Goal: Task Accomplishment & Management: Manage account settings

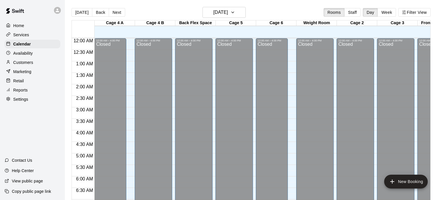
scroll to position [367, 0]
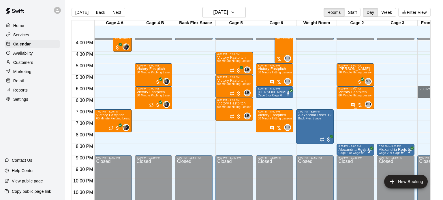
drag, startPoint x: 417, startPoint y: 90, endPoint x: 344, endPoint y: 97, distance: 73.0
click at [344, 97] on div "12:00 AM 12:30 AM 1:00 AM 1:30 AM 2:00 AM 2:30 AM 3:00 AM 3:30 AM 4:00 AM 4:30 …" at bounding box center [251, 122] width 358 height 169
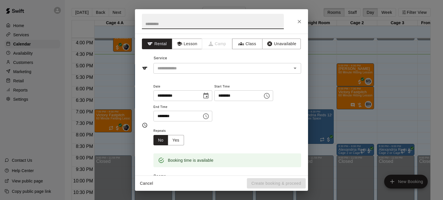
click at [151, 182] on button "Cancel" at bounding box center [146, 183] width 18 height 11
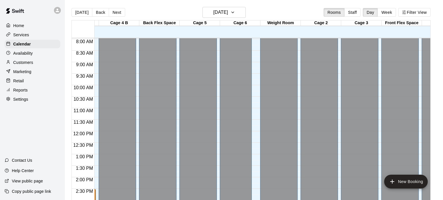
scroll to position [169, 51]
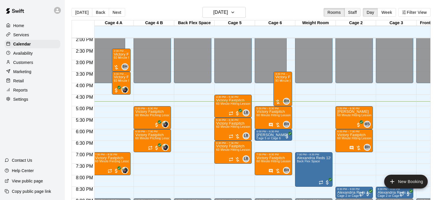
click at [357, 13] on button "Staff" at bounding box center [352, 12] width 16 height 9
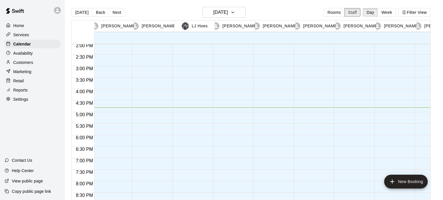
scroll to position [0, 83]
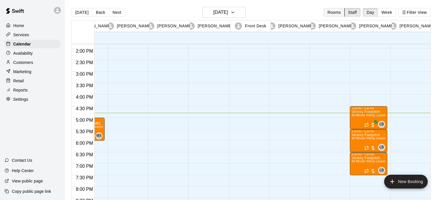
click at [332, 13] on button "Rooms" at bounding box center [333, 12] width 21 height 9
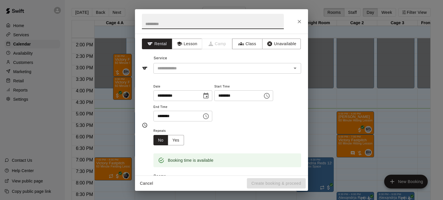
click at [147, 183] on button "Cancel" at bounding box center [146, 183] width 18 height 11
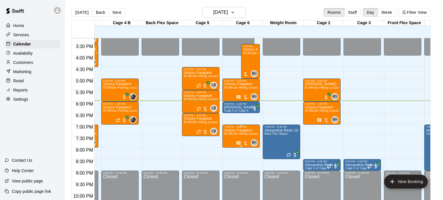
scroll to position [352, 33]
click at [274, 131] on p "Alexandria Reds 12U Teams" at bounding box center [281, 131] width 34 height 0
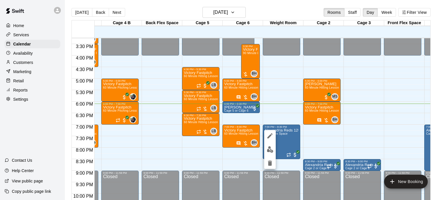
click at [304, 68] on div at bounding box center [221, 100] width 443 height 200
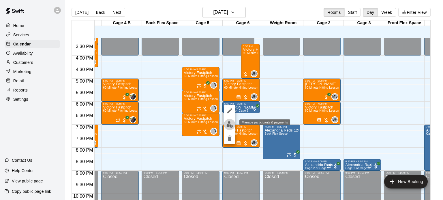
click at [231, 126] on img "edit" at bounding box center [229, 124] width 7 height 7
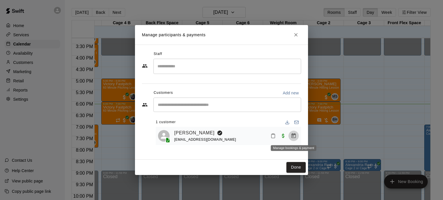
click at [292, 134] on icon "Manage bookings & payment" at bounding box center [293, 135] width 4 height 5
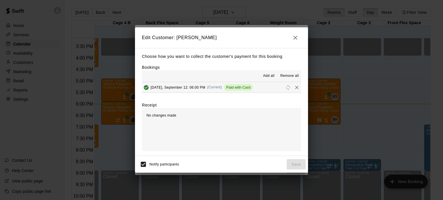
click at [266, 74] on span "Add all" at bounding box center [269, 76] width 12 height 6
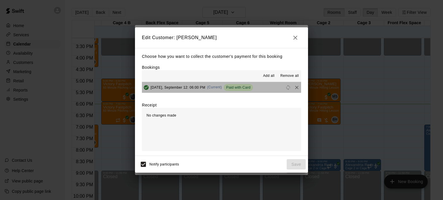
click at [239, 84] on div "Paid with Card" at bounding box center [238, 87] width 29 height 7
click at [176, 89] on span "Friday, September 12: 06:00 PM" at bounding box center [177, 87] width 55 height 4
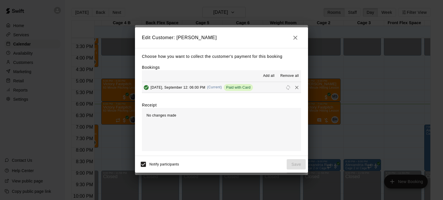
click at [177, 89] on span "Friday, September 12: 06:00 PM" at bounding box center [177, 87] width 55 height 4
click at [272, 80] on button "Add all" at bounding box center [268, 75] width 18 height 9
click at [203, 130] on div "No changes made" at bounding box center [221, 129] width 159 height 43
click at [294, 91] on div "Remove" at bounding box center [297, 95] width 18 height 10
click at [298, 89] on icon "Remove" at bounding box center [297, 88] width 6 height 6
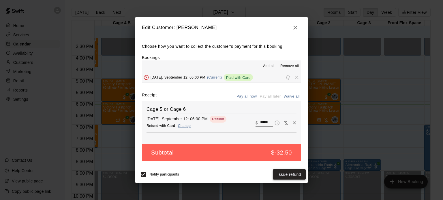
click at [295, 172] on button "Issue refund" at bounding box center [289, 174] width 33 height 11
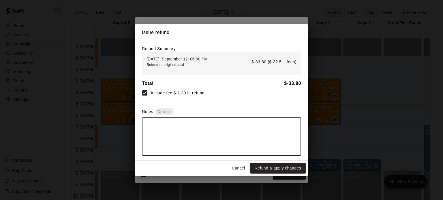
click at [247, 135] on textarea at bounding box center [221, 137] width 151 height 29
click at [188, 125] on textarea "**********" at bounding box center [221, 137] width 151 height 29
type textarea "**********"
click at [298, 166] on button "Refund & apply changes" at bounding box center [278, 168] width 56 height 11
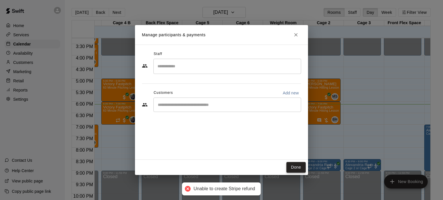
click at [298, 167] on button "Done" at bounding box center [295, 167] width 19 height 11
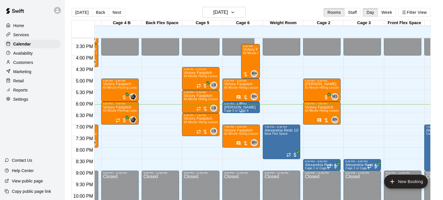
click at [244, 108] on p "[PERSON_NAME]" at bounding box center [239, 108] width 31 height 0
click at [226, 141] on icon "delete" at bounding box center [229, 140] width 7 height 7
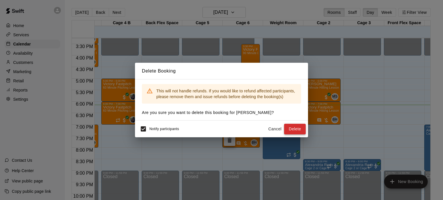
click at [295, 133] on button "Delete" at bounding box center [295, 129] width 22 height 11
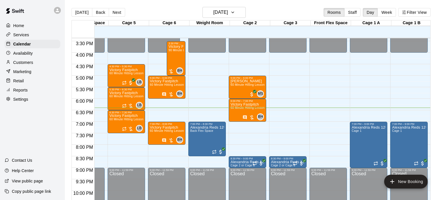
scroll to position [0, 108]
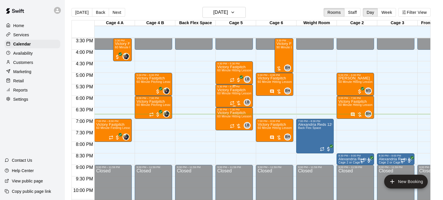
scroll to position [357, 0]
